Goal: Information Seeking & Learning: Learn about a topic

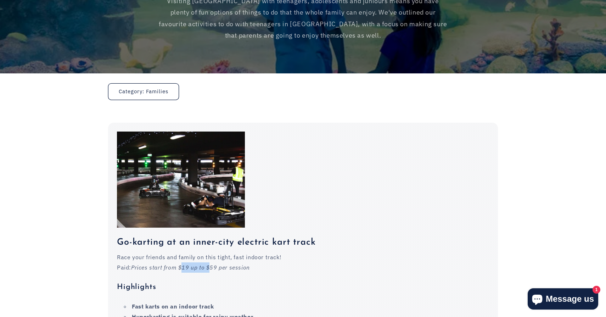
drag, startPoint x: 182, startPoint y: 243, endPoint x: 209, endPoint y: 246, distance: 27.4
click at [209, 264] on em "Prices start from $19 up to $59 per session" at bounding box center [190, 267] width 119 height 7
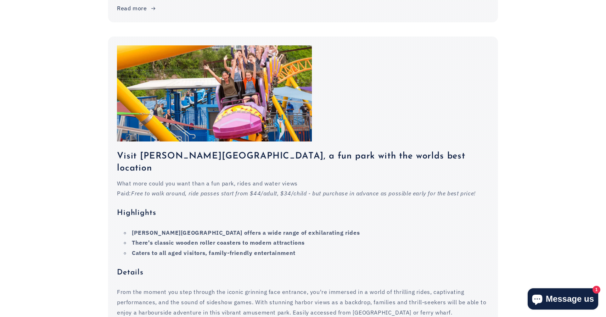
scroll to position [1093, 0]
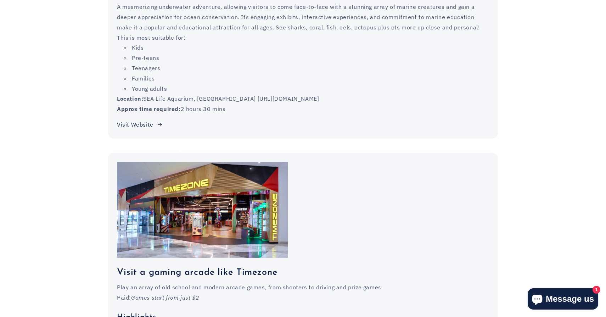
scroll to position [6219, 0]
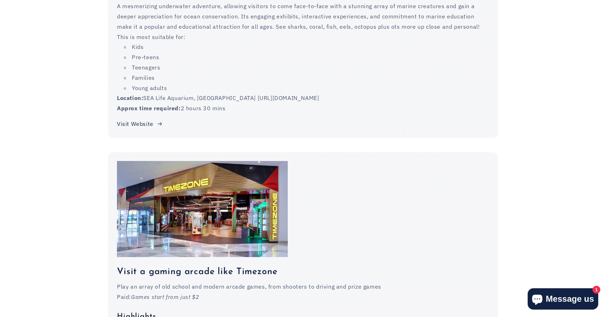
drag, startPoint x: 195, startPoint y: 262, endPoint x: 314, endPoint y: 258, distance: 119.9
click at [314, 292] on p "Paid: Games start from just $2" at bounding box center [303, 297] width 372 height 10
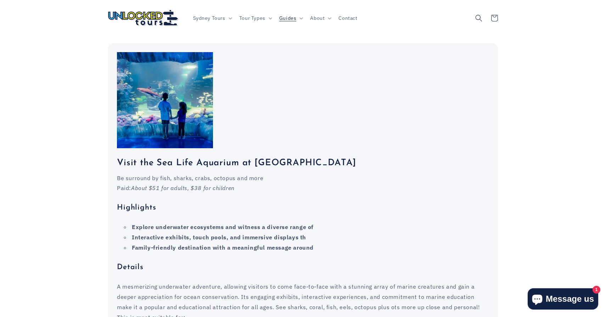
scroll to position [5911, 0]
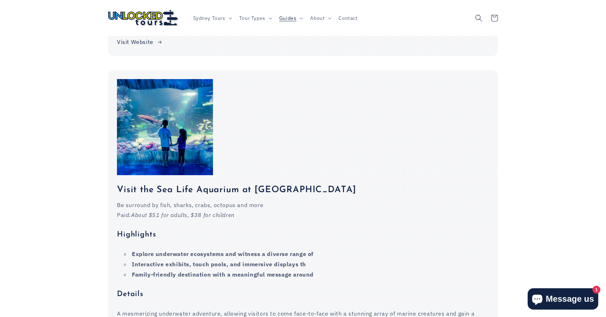
click at [230, 175] on div "Visit the Sea Life Aquarium at [GEOGRAPHIC_DATA] Be surround by fish, sharks, c…" at bounding box center [303, 310] width 390 height 270
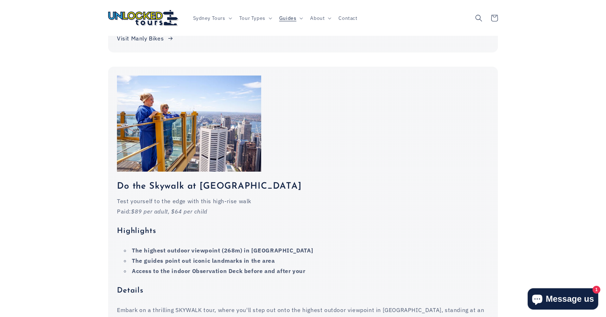
scroll to position [5501, 0]
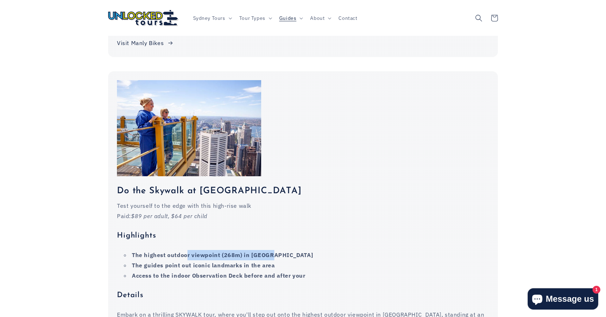
drag, startPoint x: 187, startPoint y: 217, endPoint x: 298, endPoint y: 218, distance: 111.3
click at [298, 250] on li "The highest outdoor viewpoint (268m) in [GEOGRAPHIC_DATA]" at bounding box center [306, 255] width 365 height 10
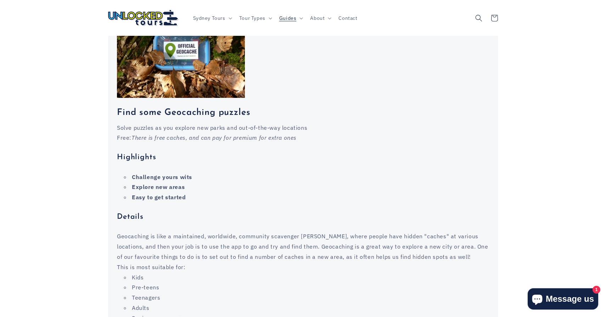
scroll to position [4735, 0]
